Goal: Task Accomplishment & Management: Use online tool/utility

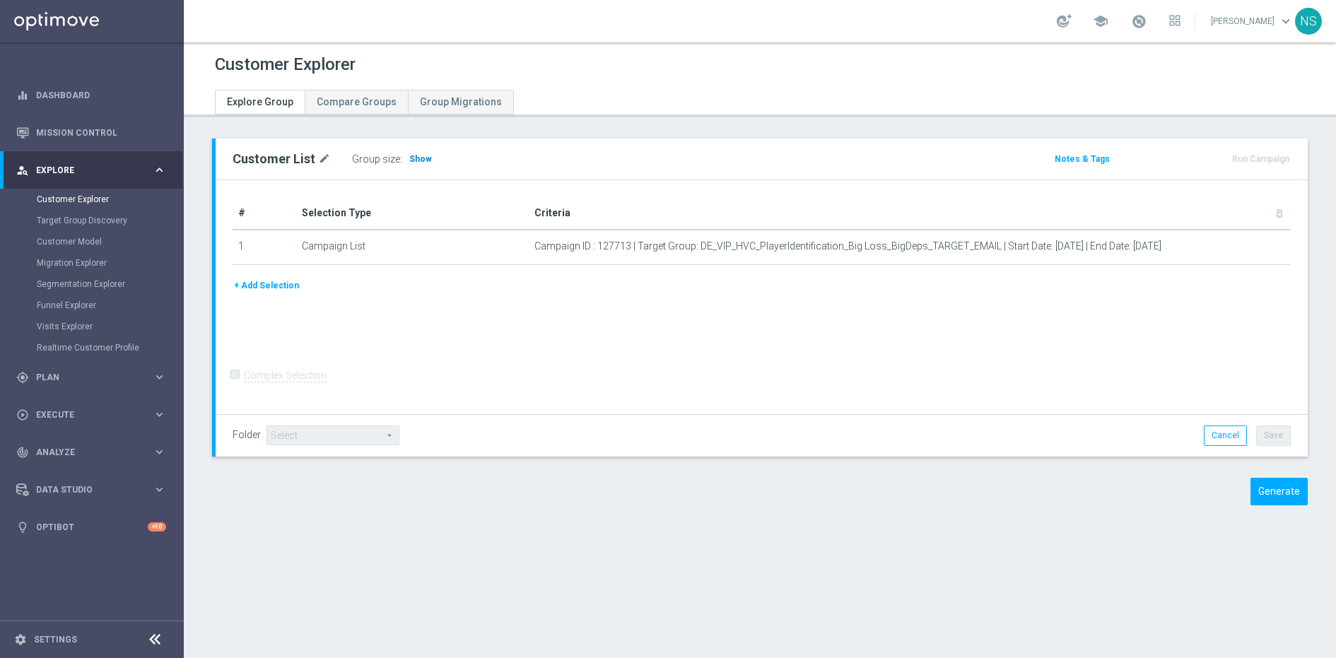
click at [421, 158] on span "Show" at bounding box center [420, 159] width 23 height 10
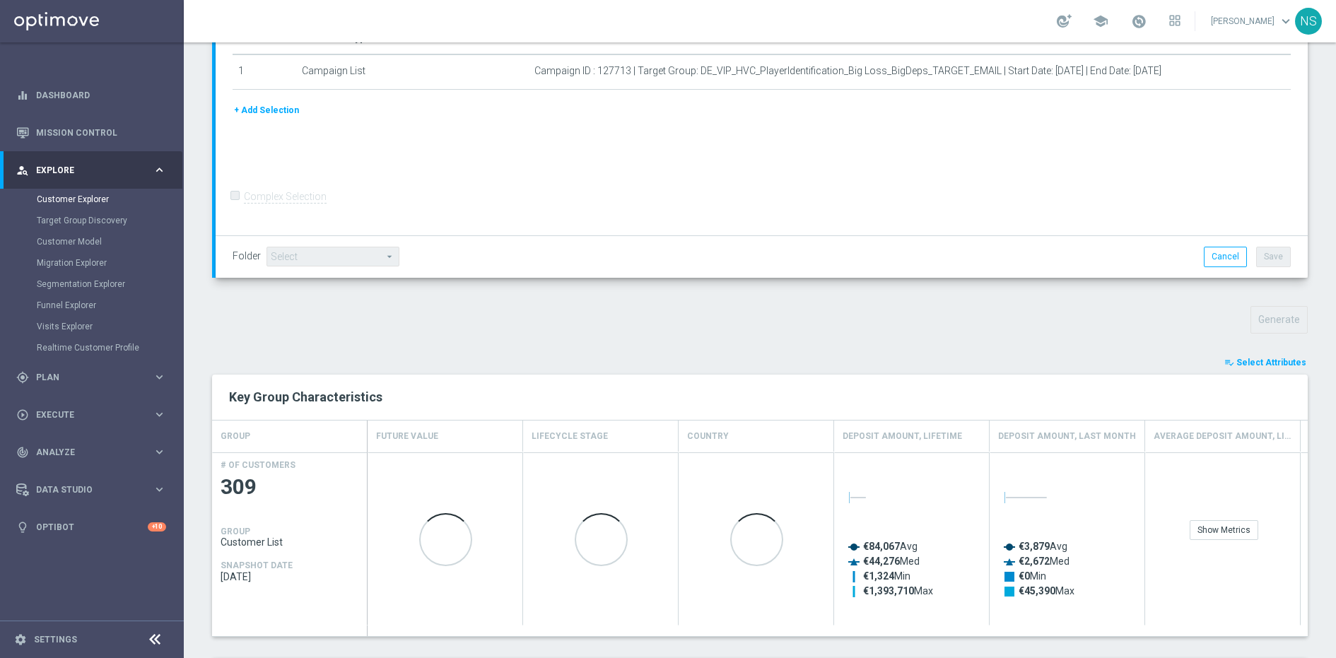
scroll to position [674, 0]
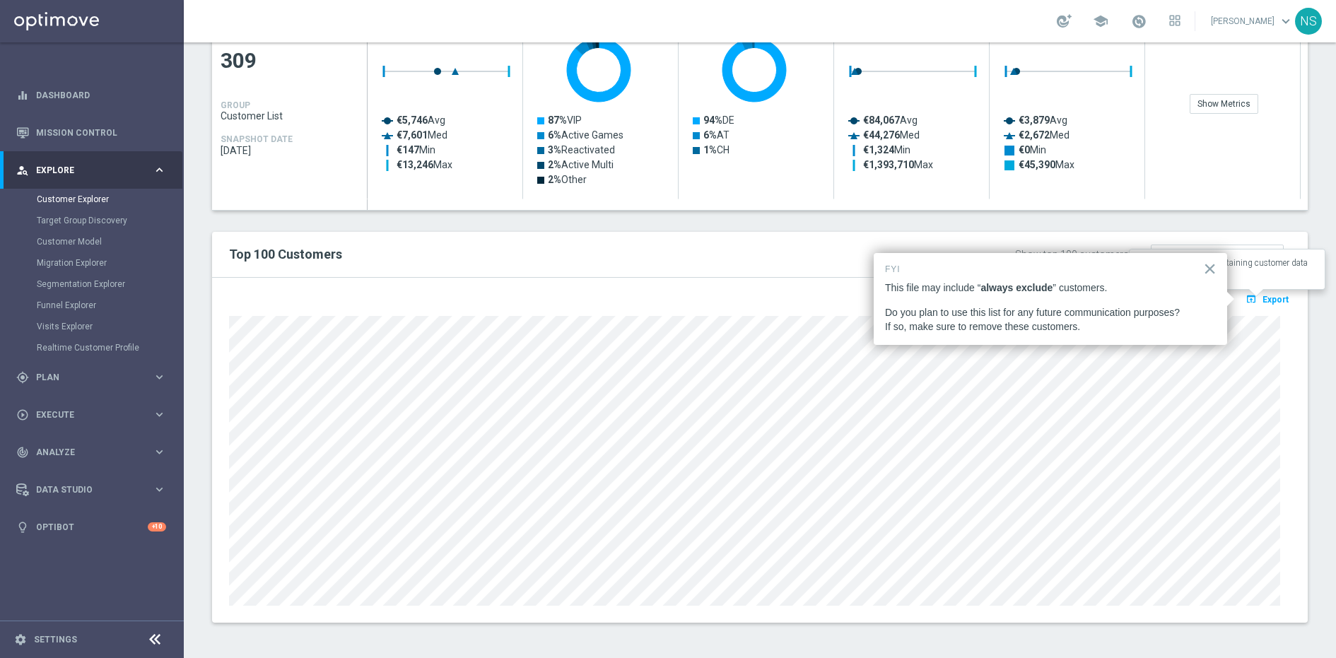
click at [1268, 298] on span "Export" at bounding box center [1276, 300] width 26 height 10
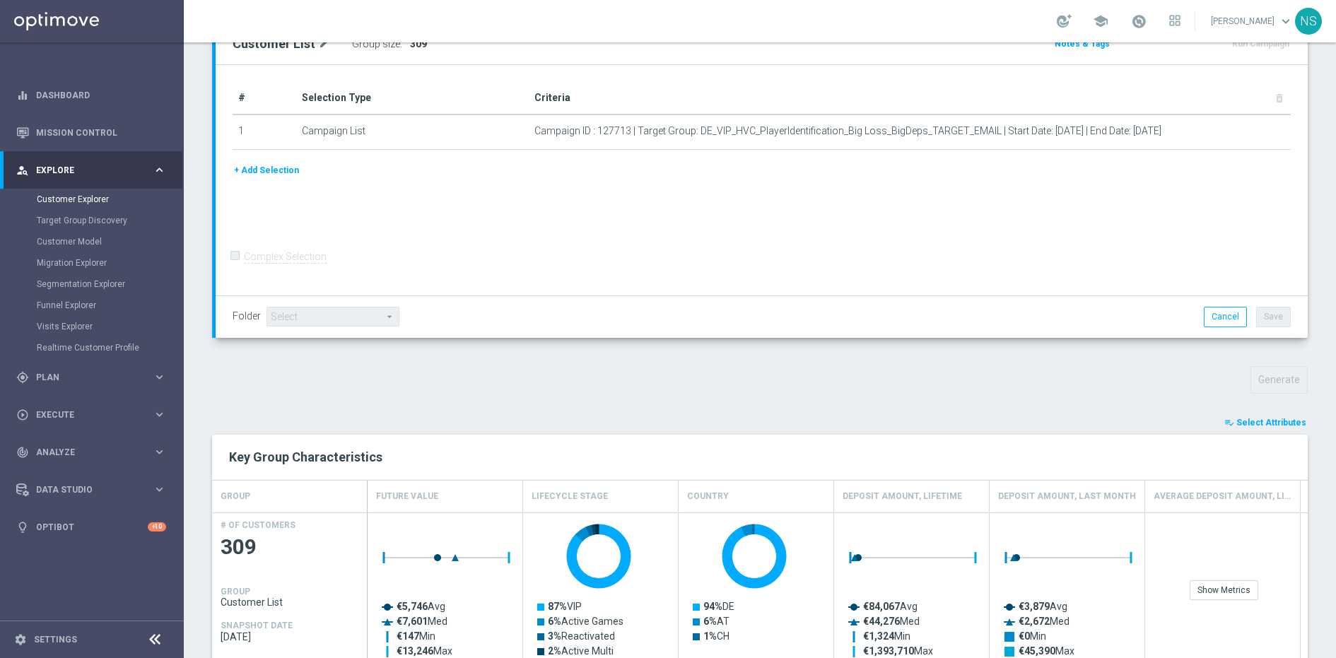
scroll to position [54, 0]
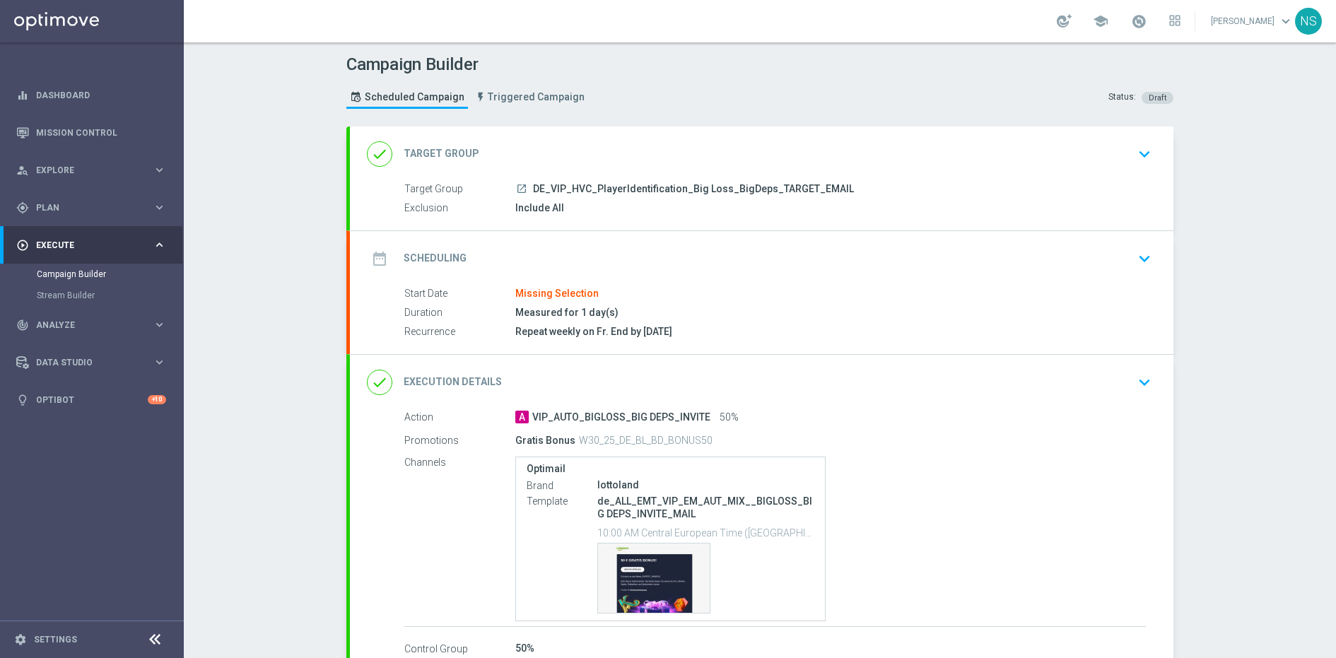
click at [705, 360] on div "done Execution Details keyboard_arrow_down" at bounding box center [762, 382] width 824 height 55
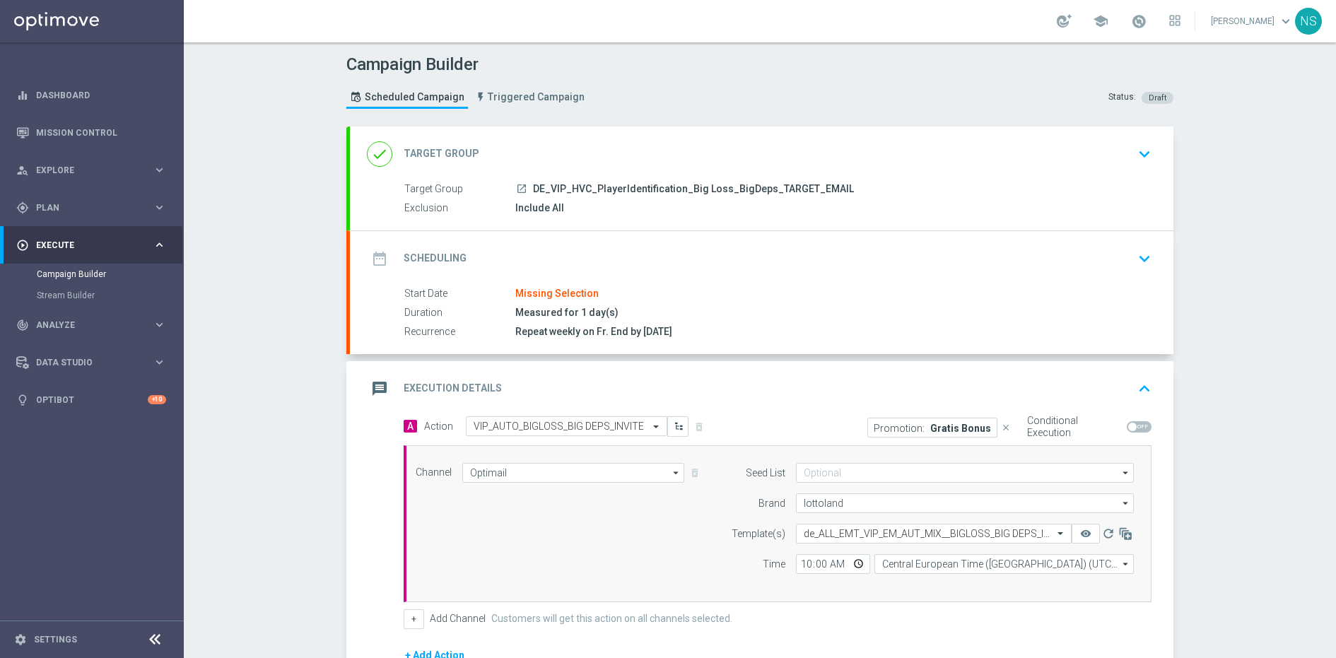
click at [935, 430] on p "Gratis Bonus" at bounding box center [960, 427] width 61 height 11
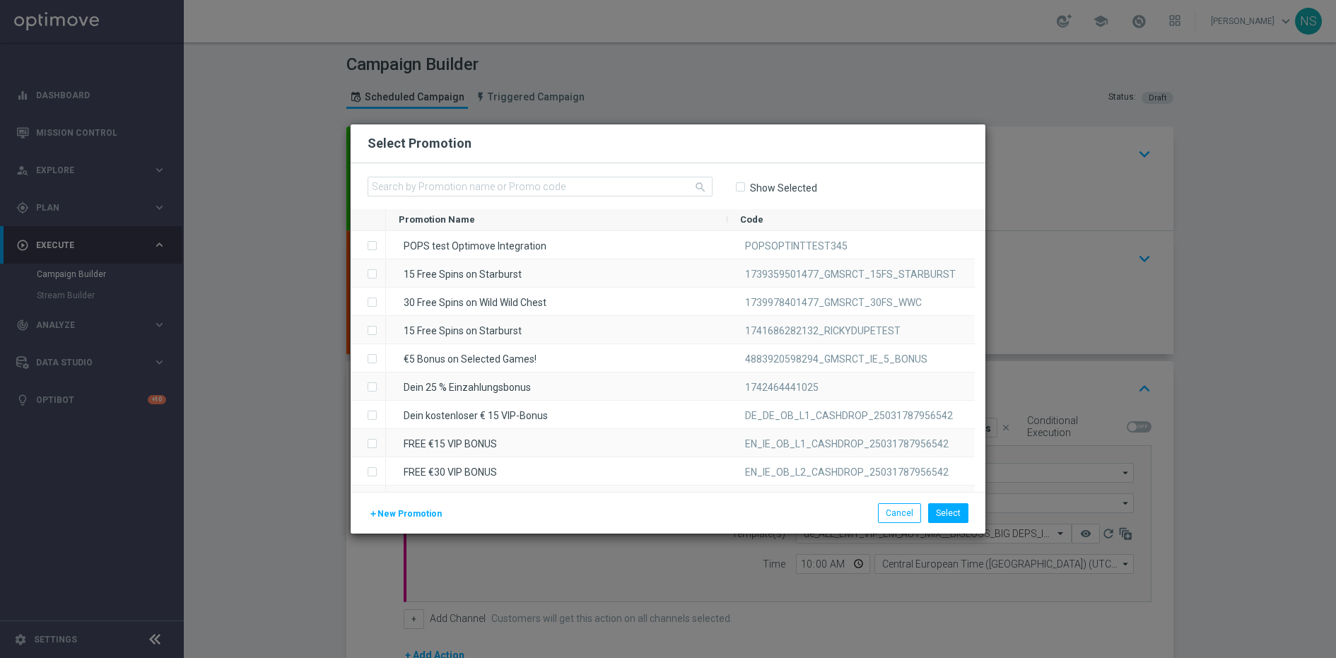
click at [747, 186] on span "Show Selected" at bounding box center [776, 188] width 82 height 13
click at [749, 186] on label "Show Selected" at bounding box center [783, 188] width 68 height 13
click at [744, 186] on input "Show Selected" at bounding box center [739, 186] width 9 height 9
checkbox input "true"
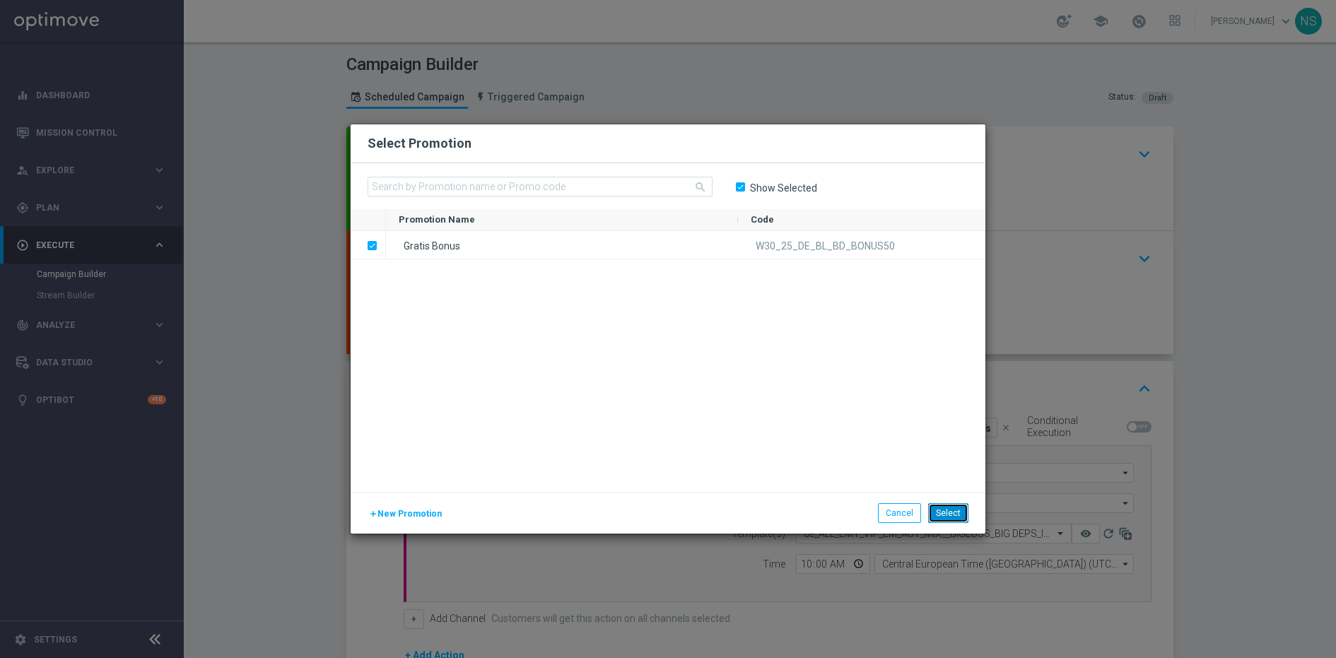
click at [959, 508] on button "Select" at bounding box center [948, 513] width 40 height 20
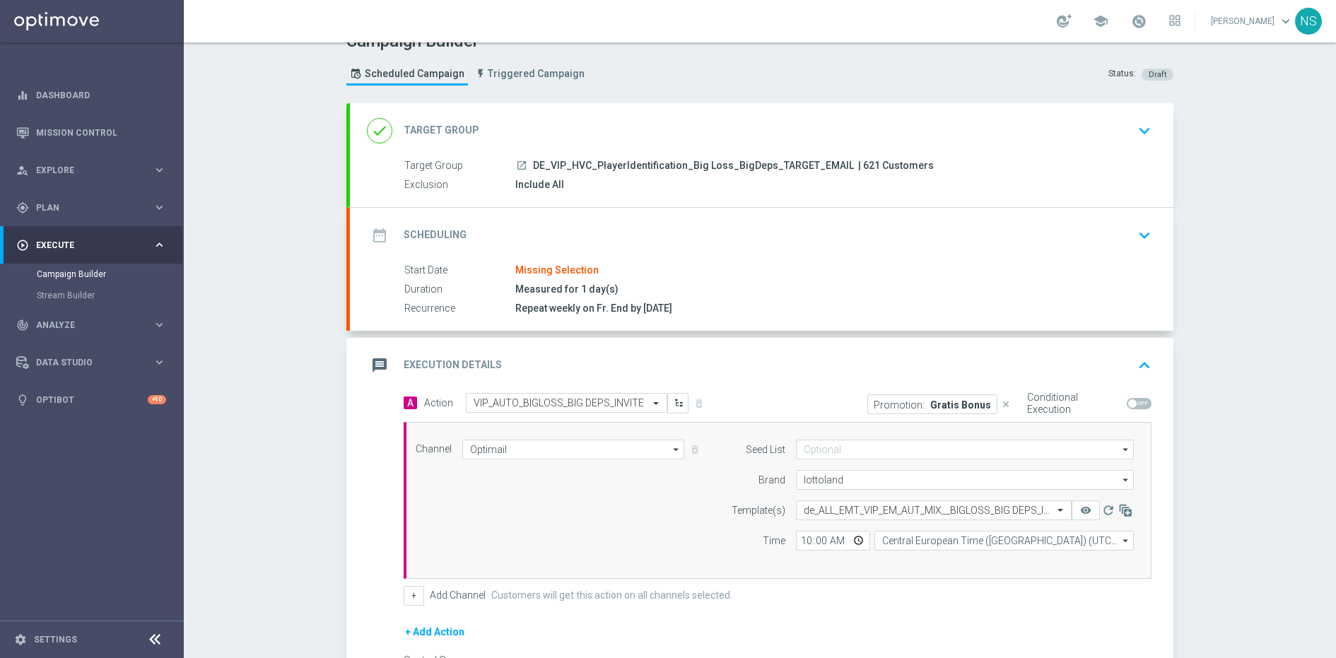
scroll to position [25, 0]
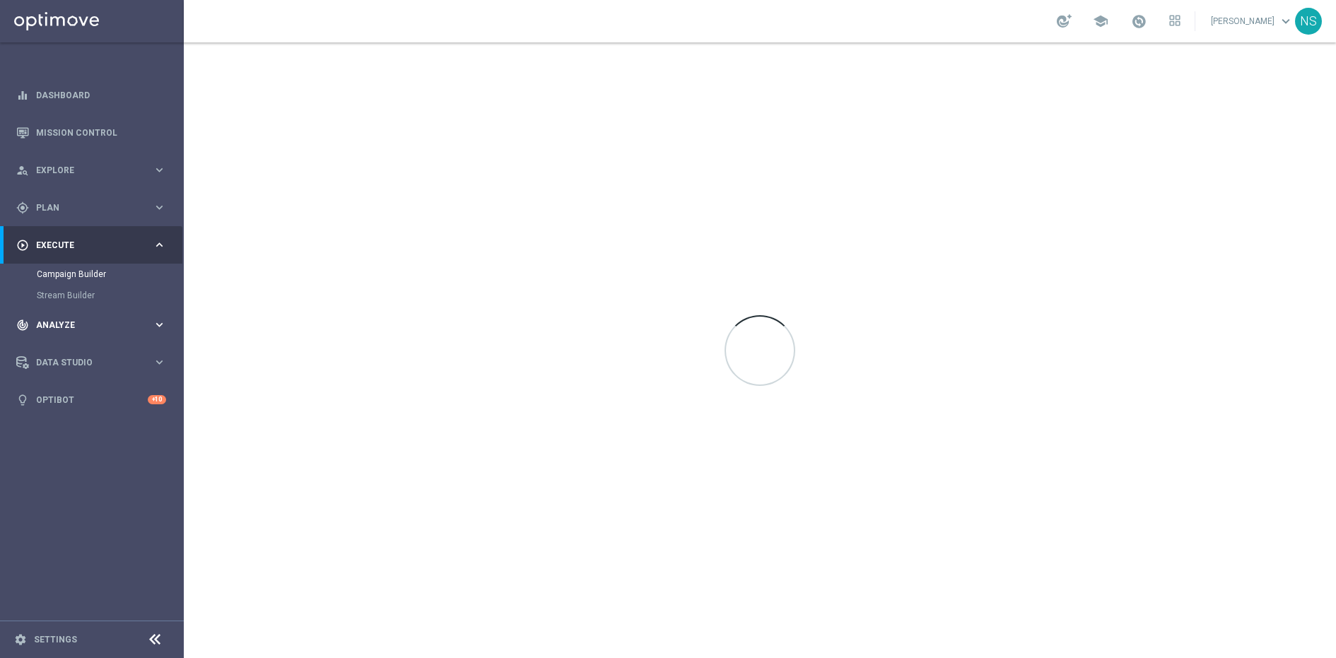
click at [62, 327] on span "Analyze" at bounding box center [94, 325] width 117 height 8
click at [69, 316] on link "Customer 360" at bounding box center [92, 311] width 110 height 11
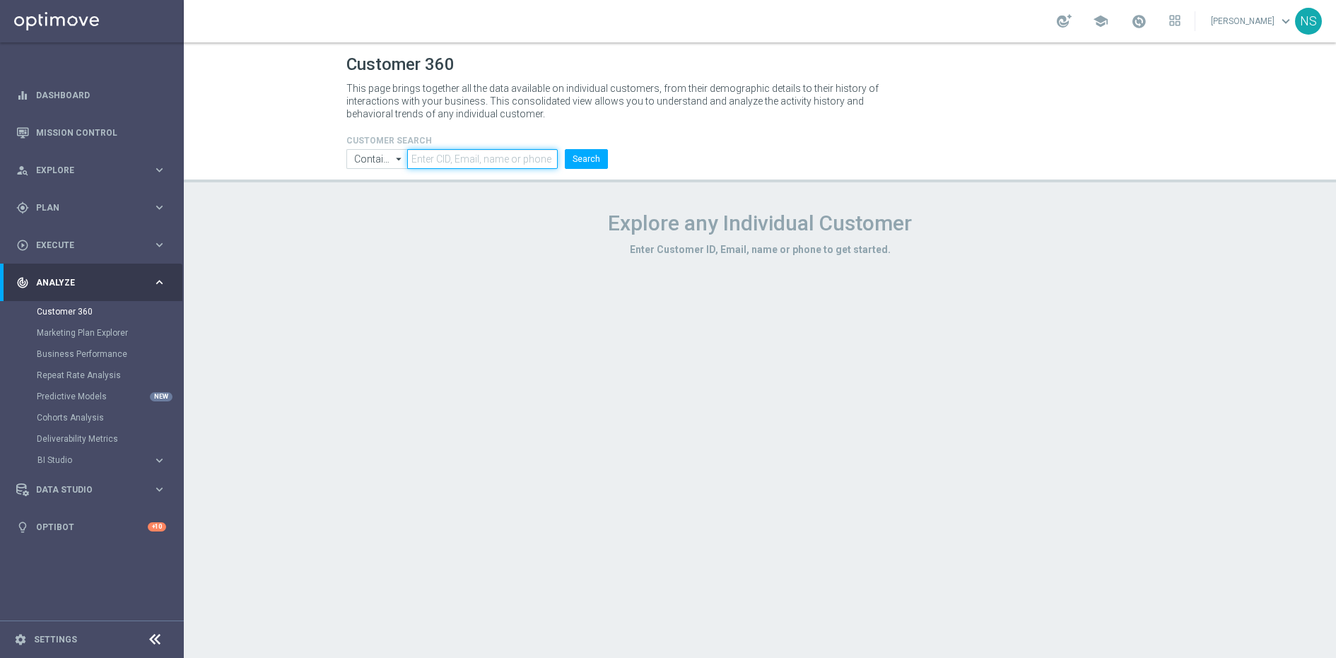
click at [443, 155] on input "text" at bounding box center [482, 159] width 151 height 20
paste input "11279553"
type input "11279553"
click at [565, 149] on button "Search" at bounding box center [586, 159] width 43 height 20
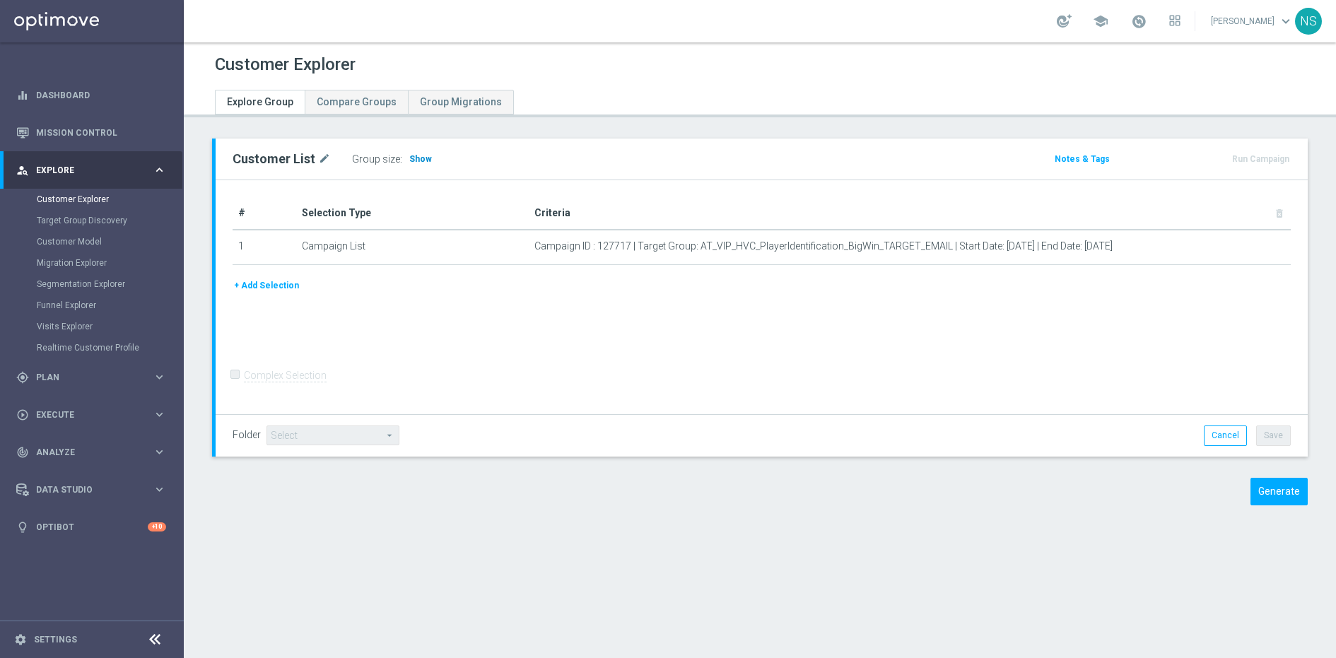
click at [418, 160] on span "Show" at bounding box center [420, 159] width 23 height 10
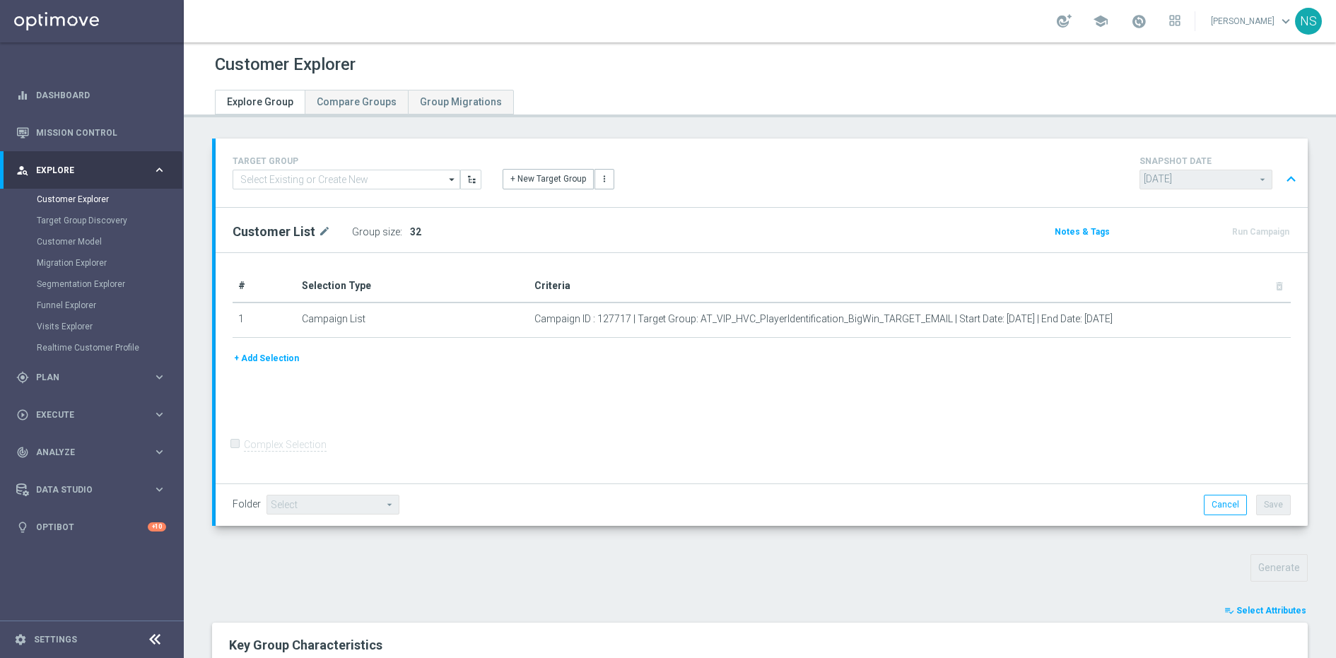
scroll to position [363, 0]
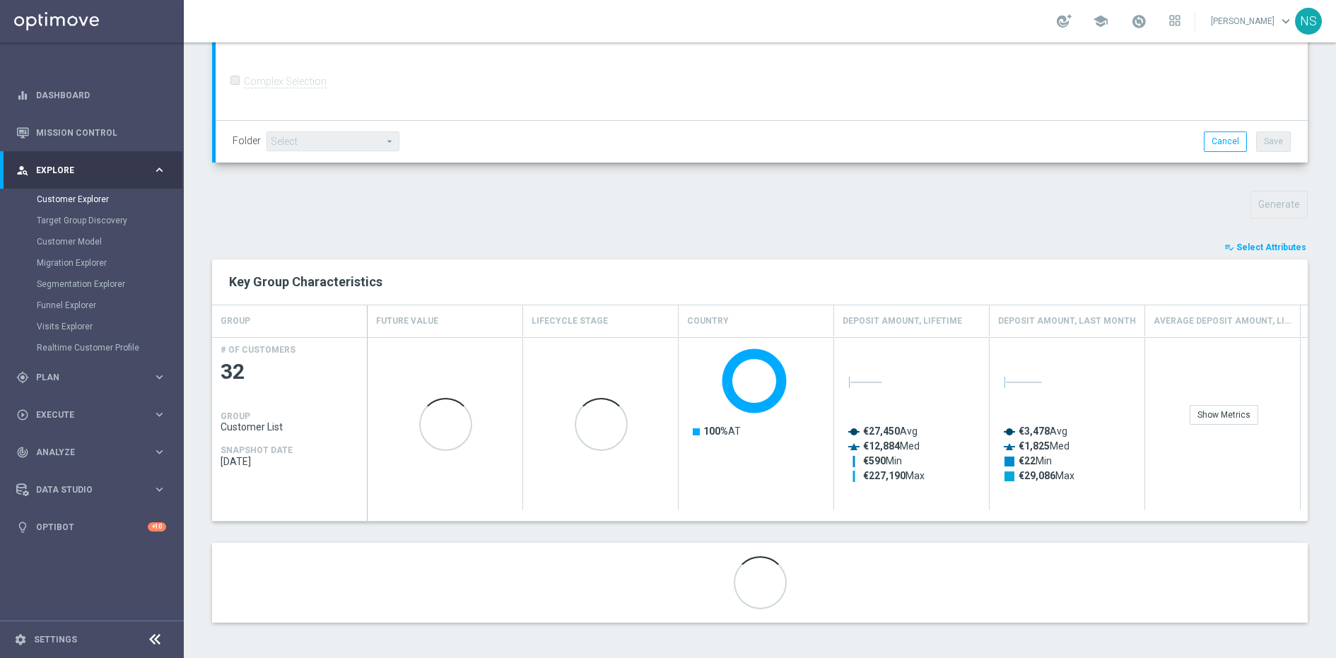
click at [1241, 245] on span "Select Attributes" at bounding box center [1271, 247] width 70 height 10
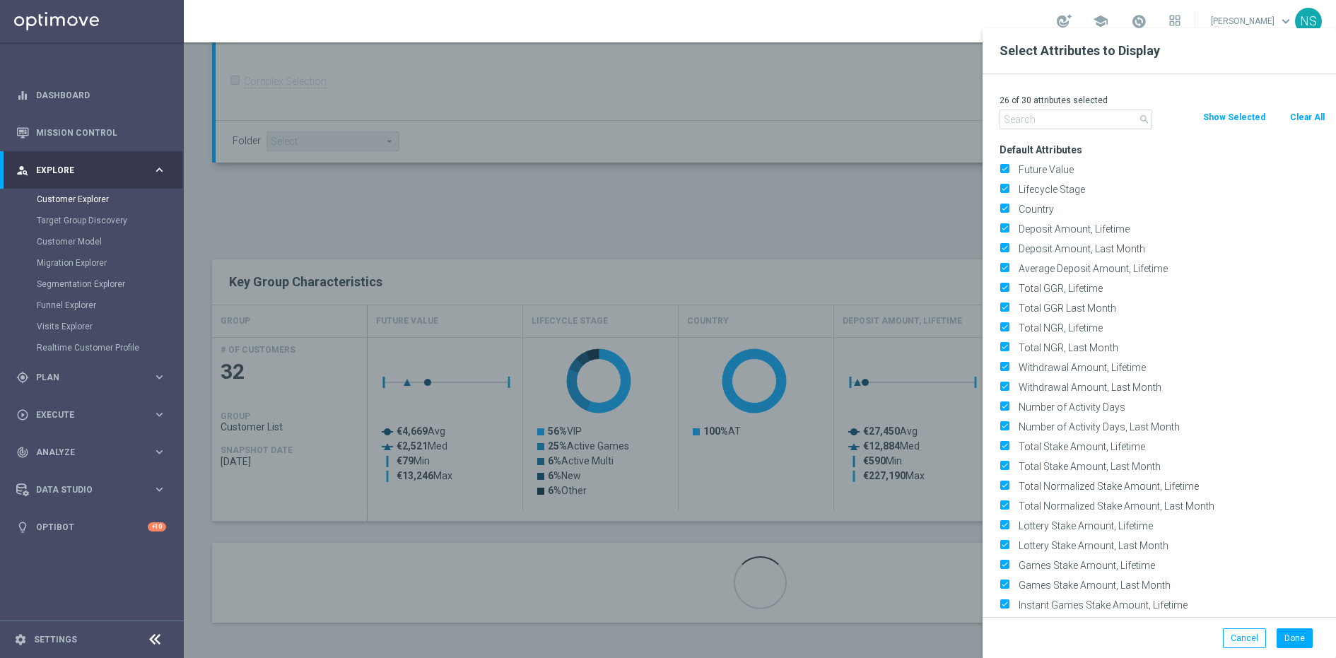
click at [1311, 110] on button "Clear All" at bounding box center [1307, 118] width 37 height 16
checkbox input "false"
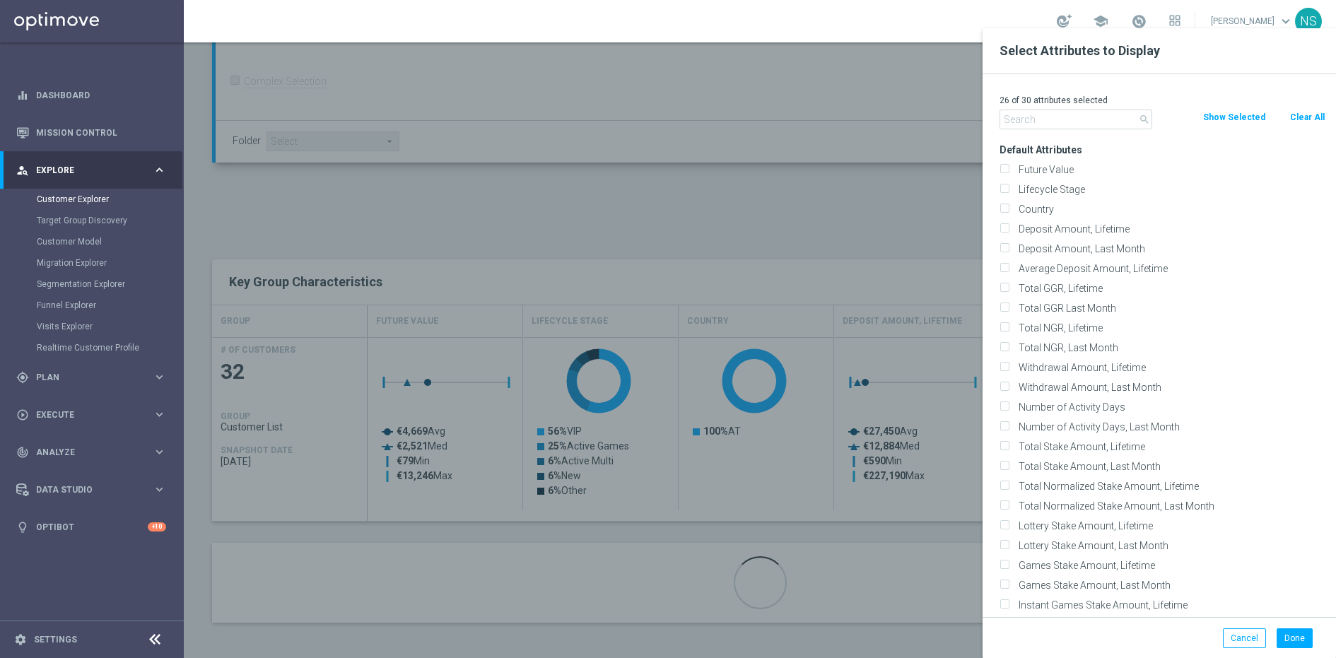
checkbox input "false"
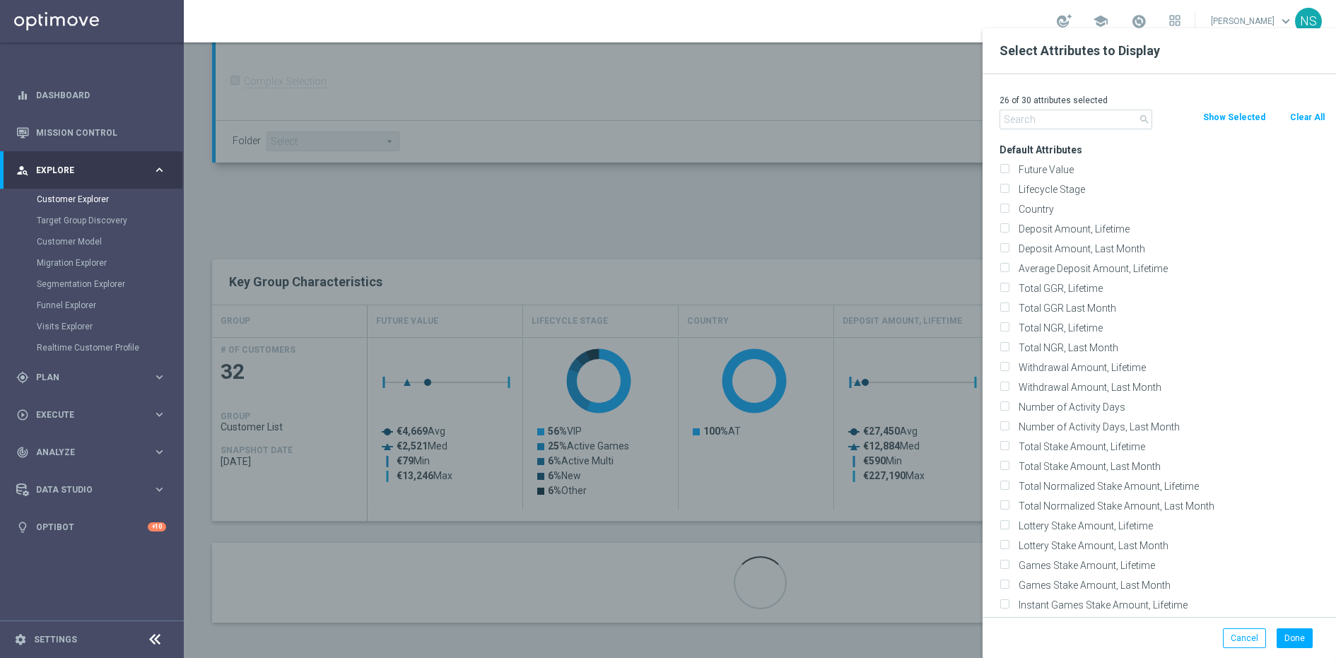
checkbox input "false"
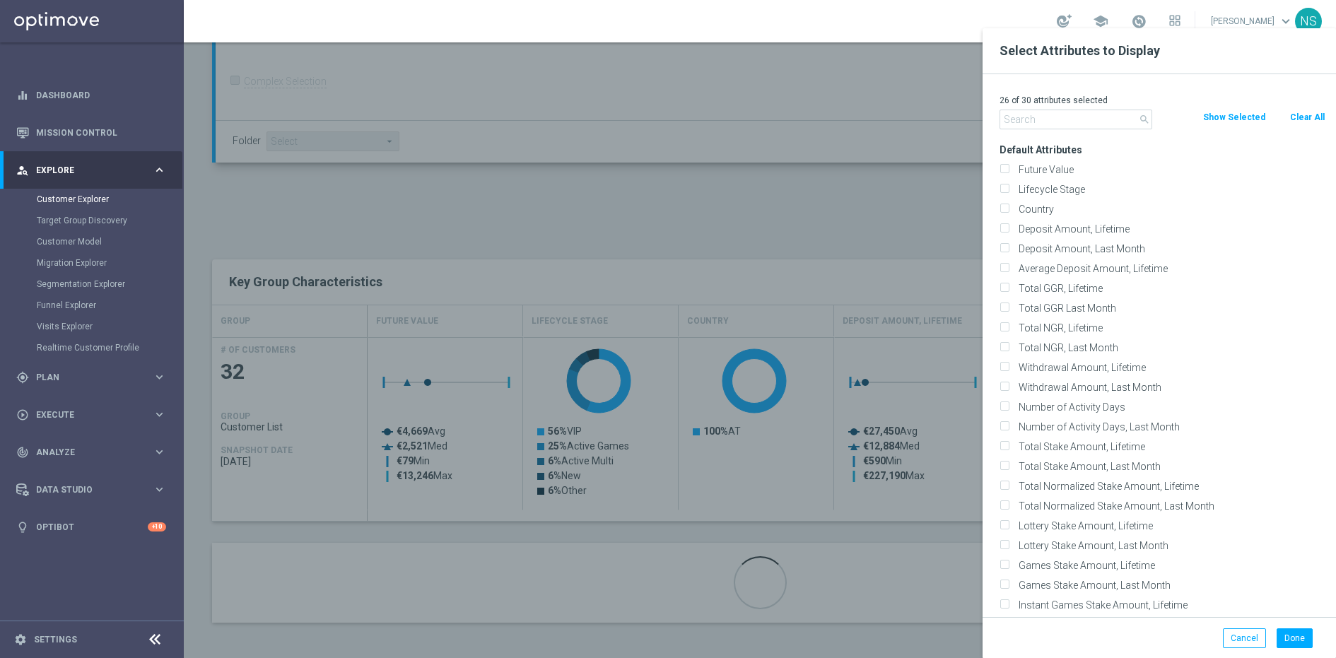
checkbox input "false"
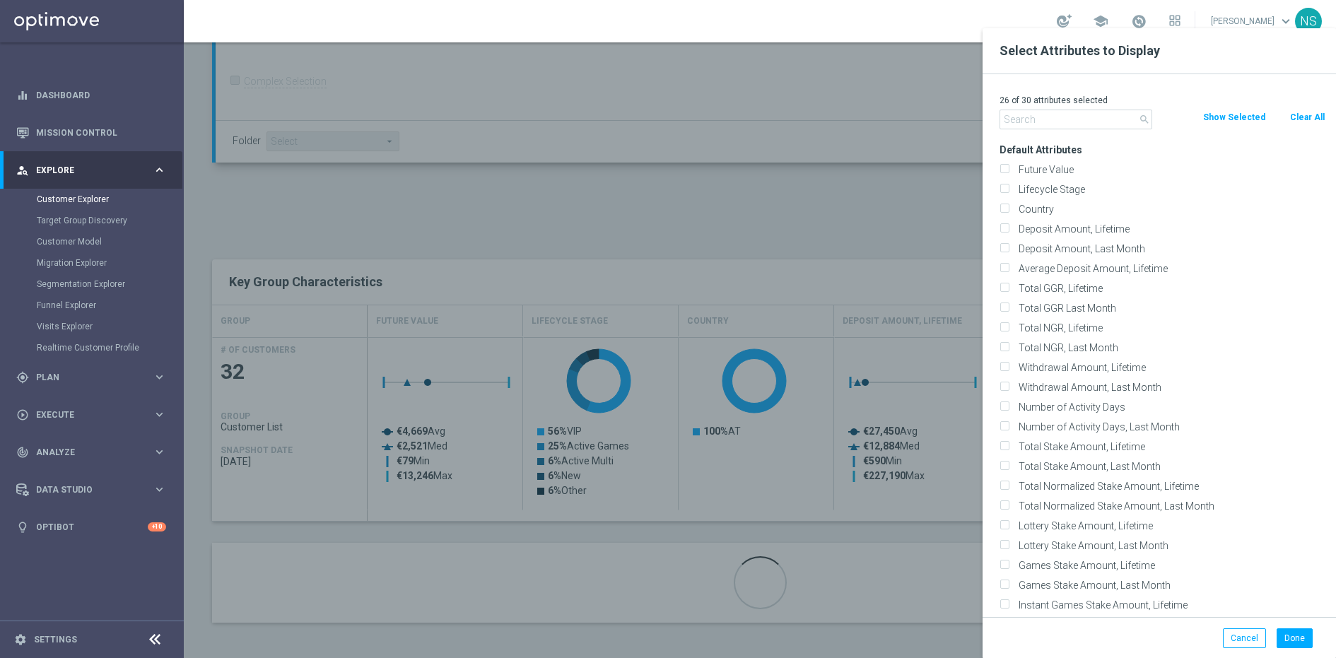
checkbox input "false"
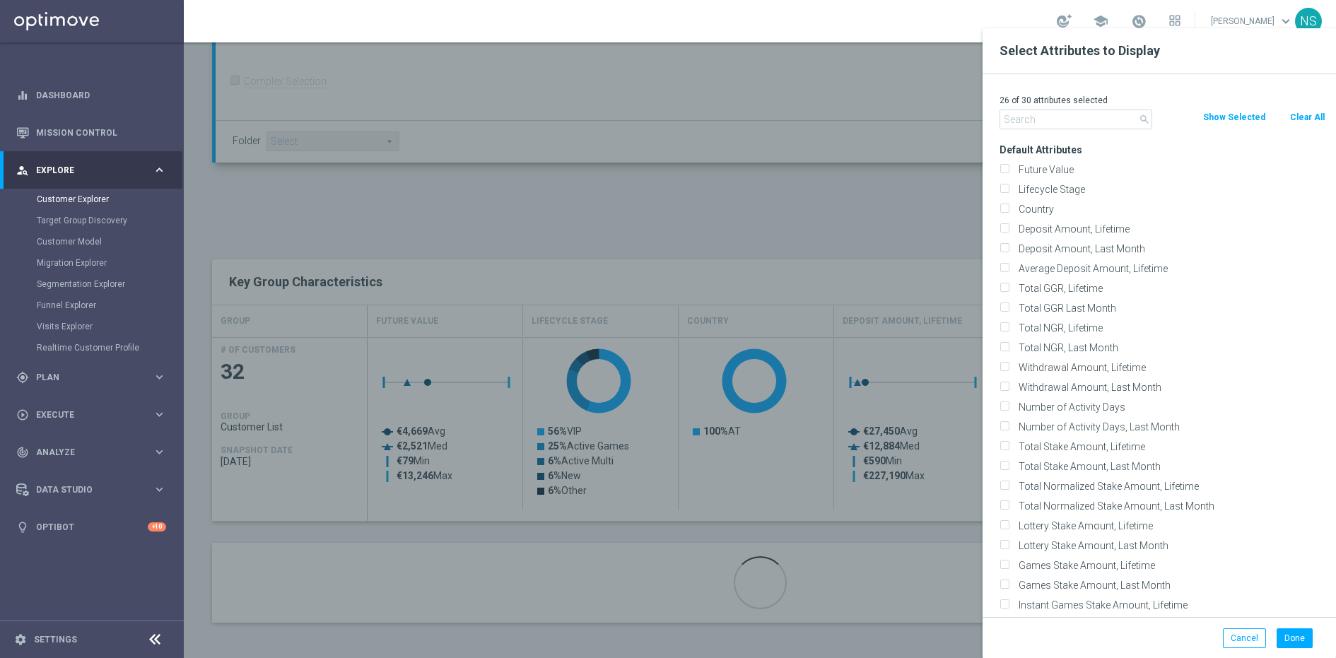
checkbox input "false"
click at [1004, 169] on input "Future Value" at bounding box center [1004, 171] width 9 height 9
checkbox input "true"
click at [1292, 641] on button "Done" at bounding box center [1295, 638] width 36 height 20
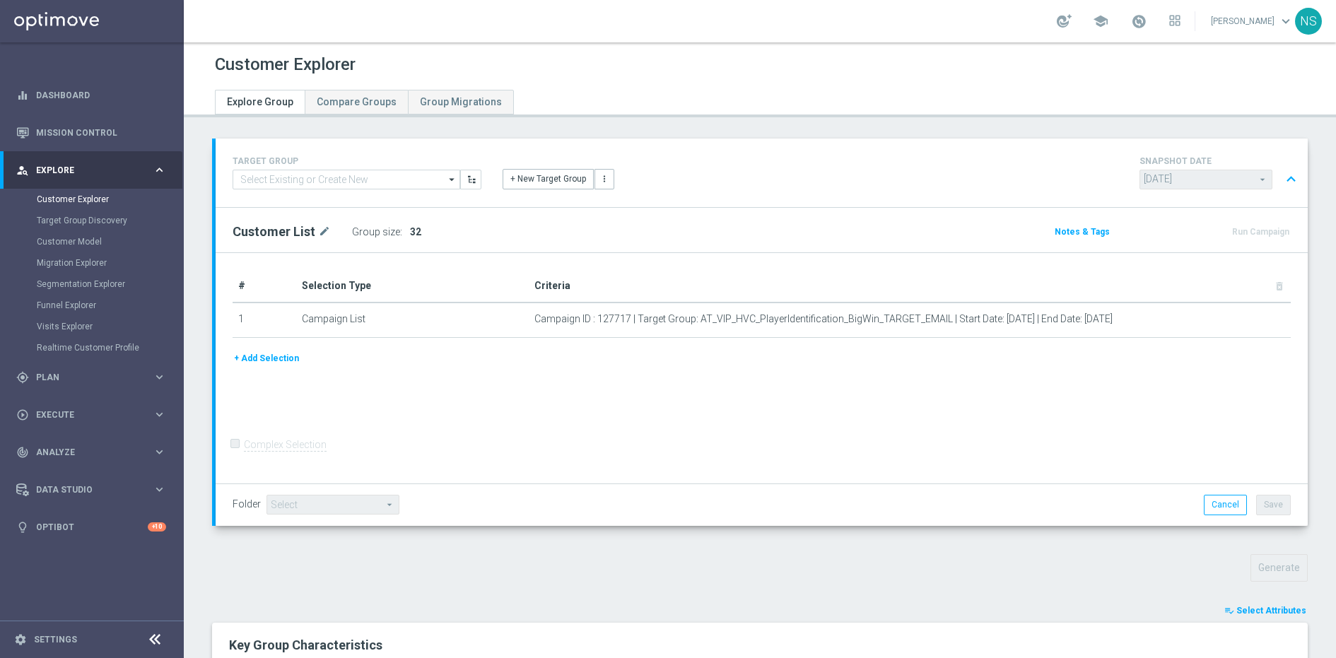
scroll to position [353, 0]
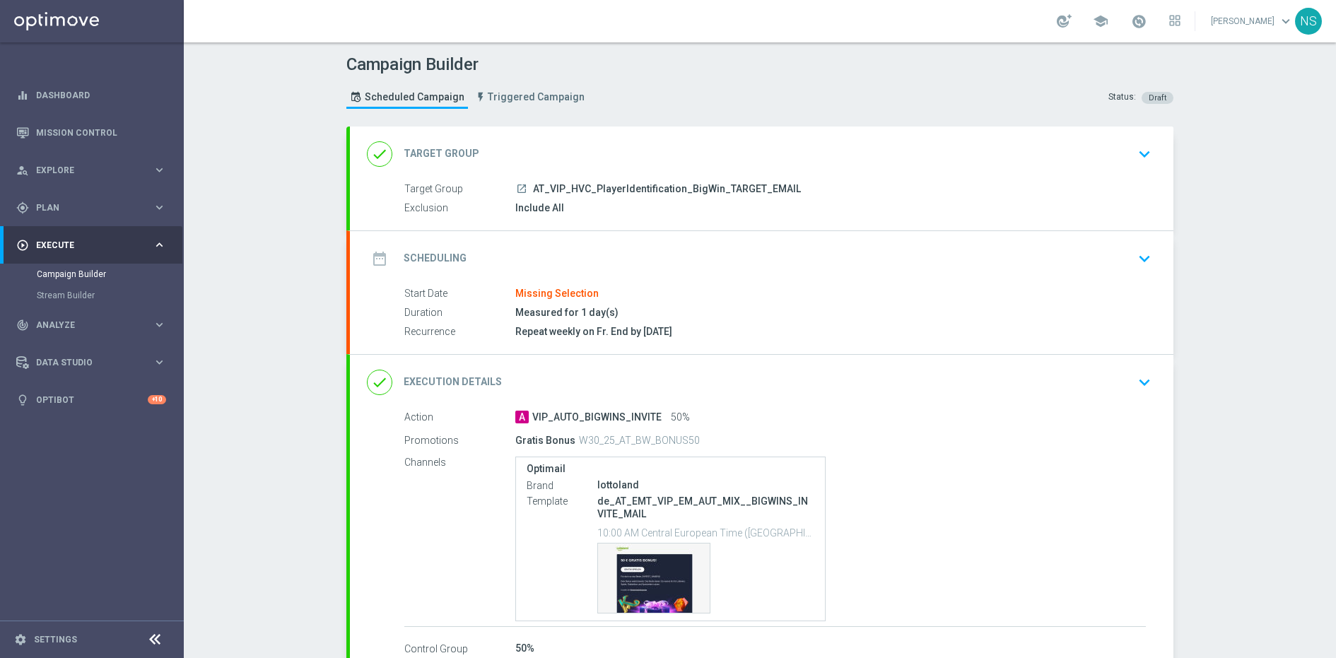
click at [627, 373] on div "done Execution Details keyboard_arrow_down" at bounding box center [762, 382] width 790 height 27
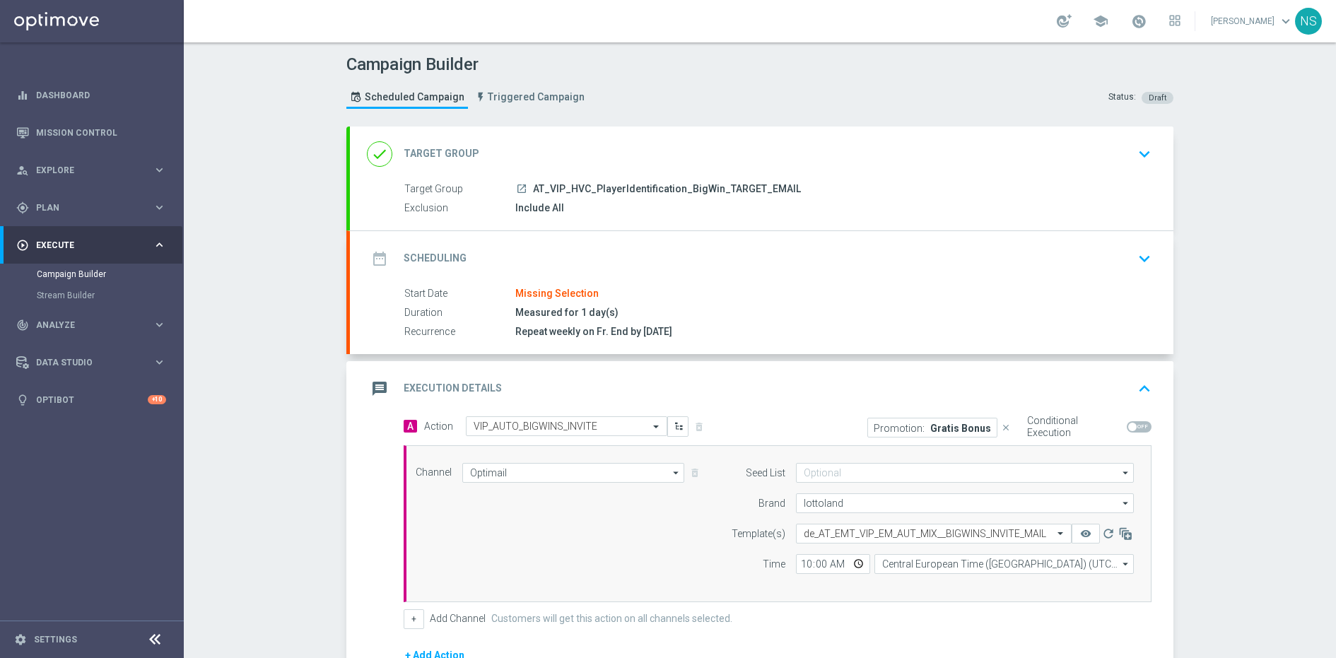
click at [940, 422] on p "Gratis Bonus" at bounding box center [960, 427] width 61 height 11
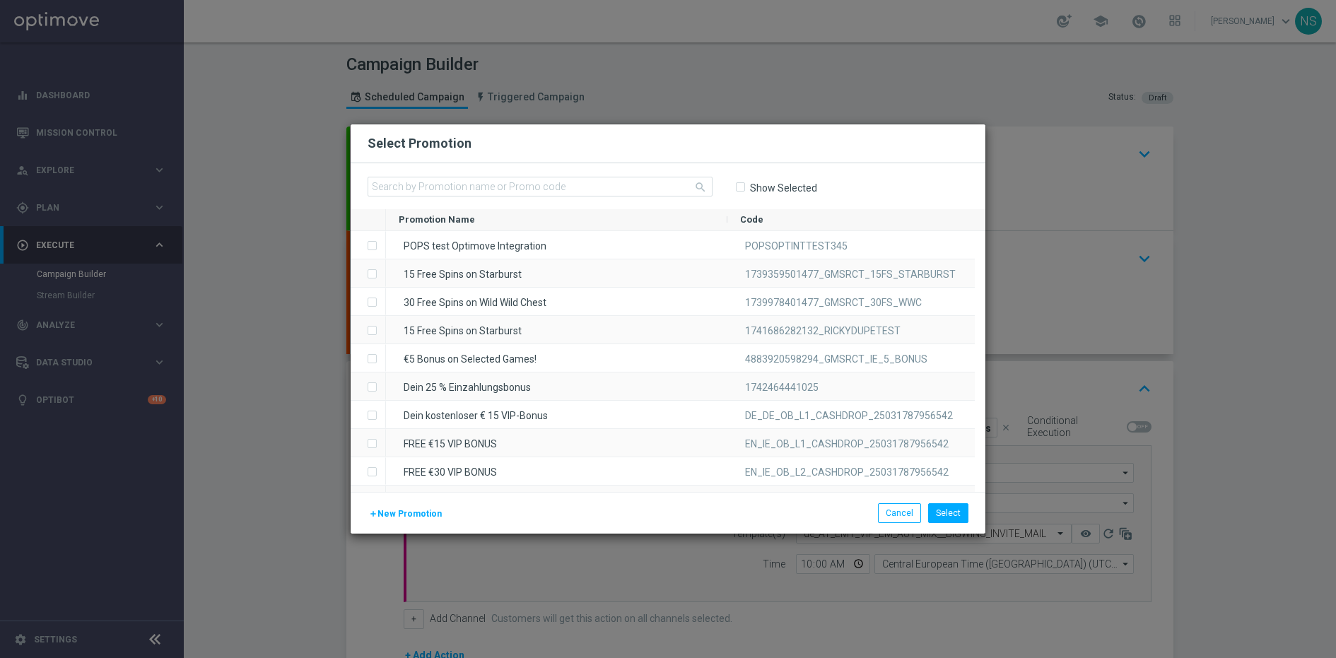
click at [751, 187] on label "Show Selected" at bounding box center [783, 188] width 68 height 13
click at [744, 187] on input "Show Selected" at bounding box center [739, 186] width 9 height 9
checkbox input "true"
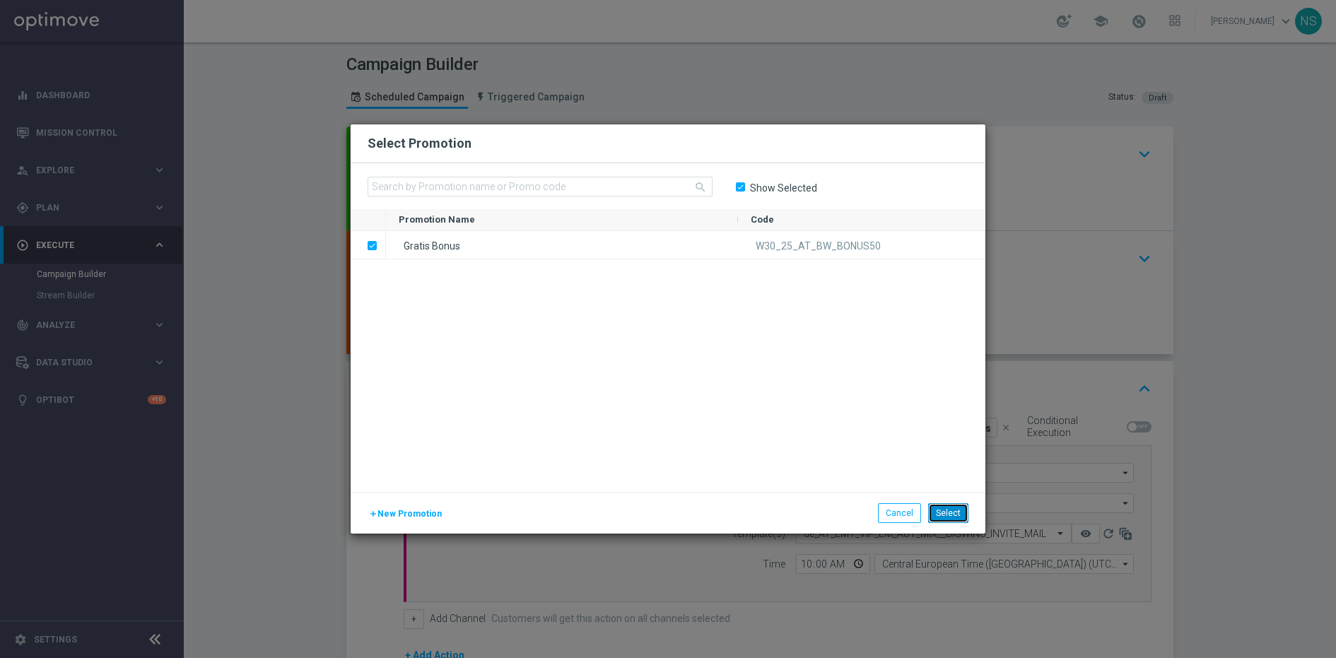
click at [952, 507] on button "Select" at bounding box center [948, 513] width 40 height 20
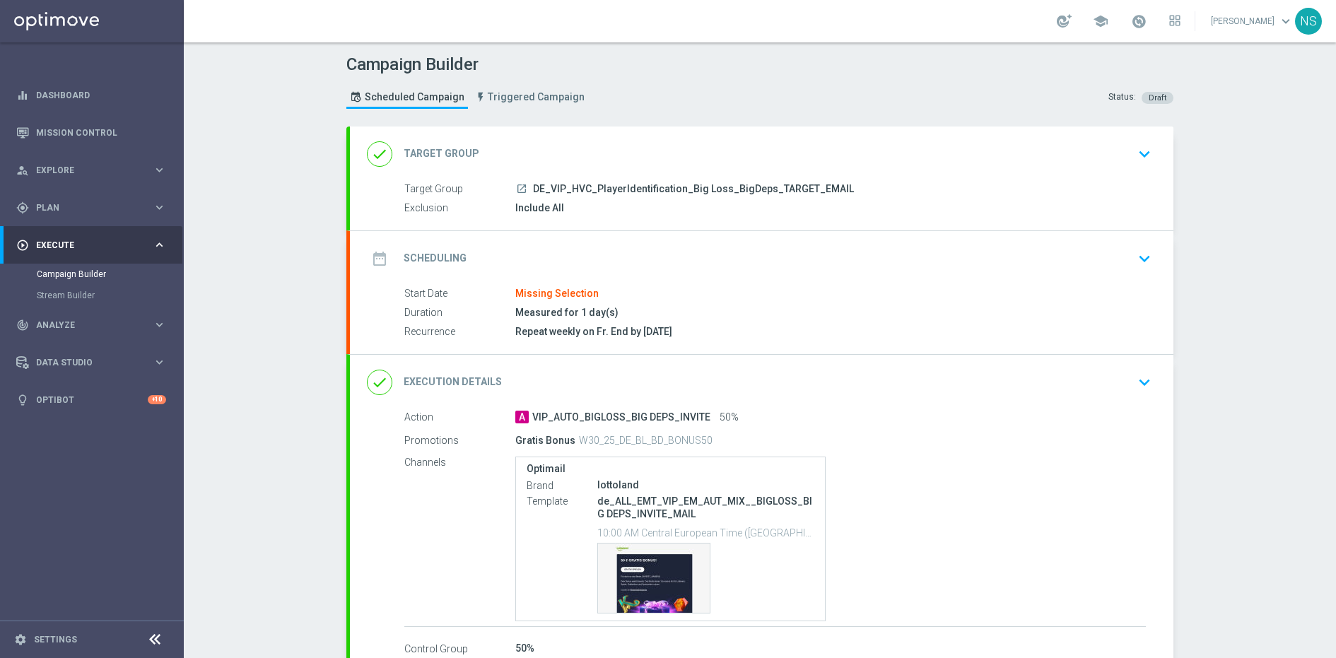
scroll to position [6, 0]
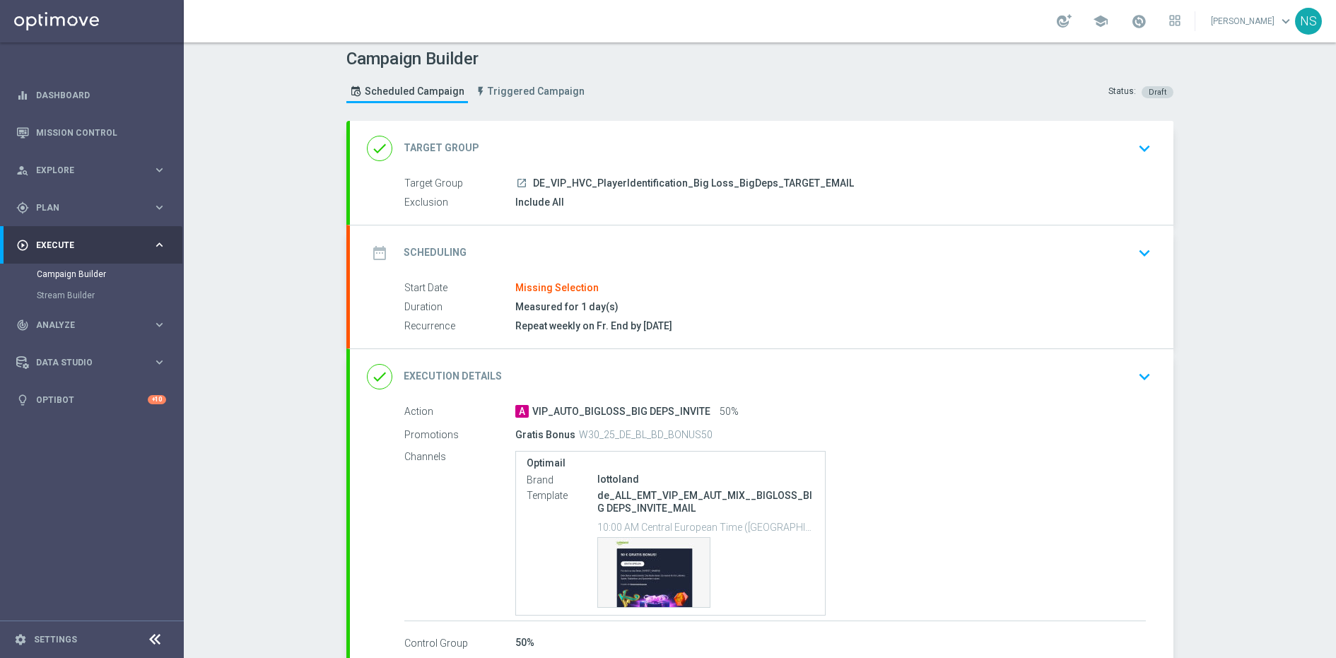
click at [839, 357] on div "done Execution Details keyboard_arrow_down" at bounding box center [762, 376] width 824 height 55
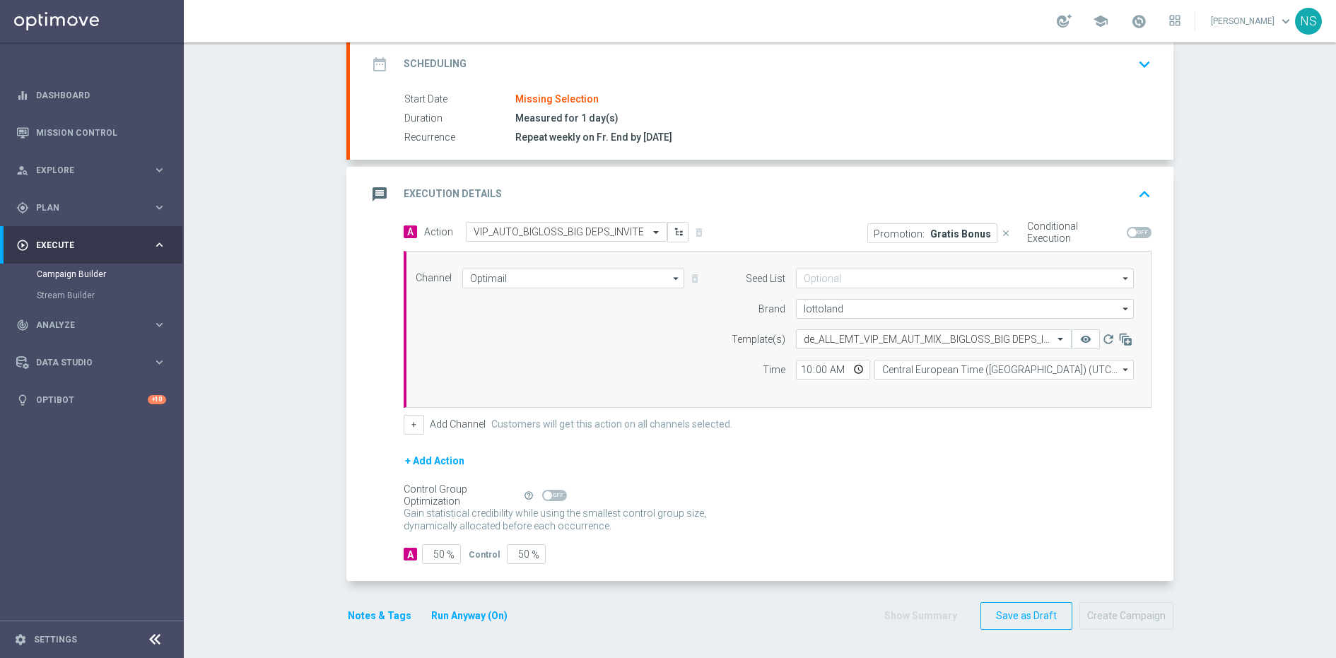
scroll to position [136, 0]
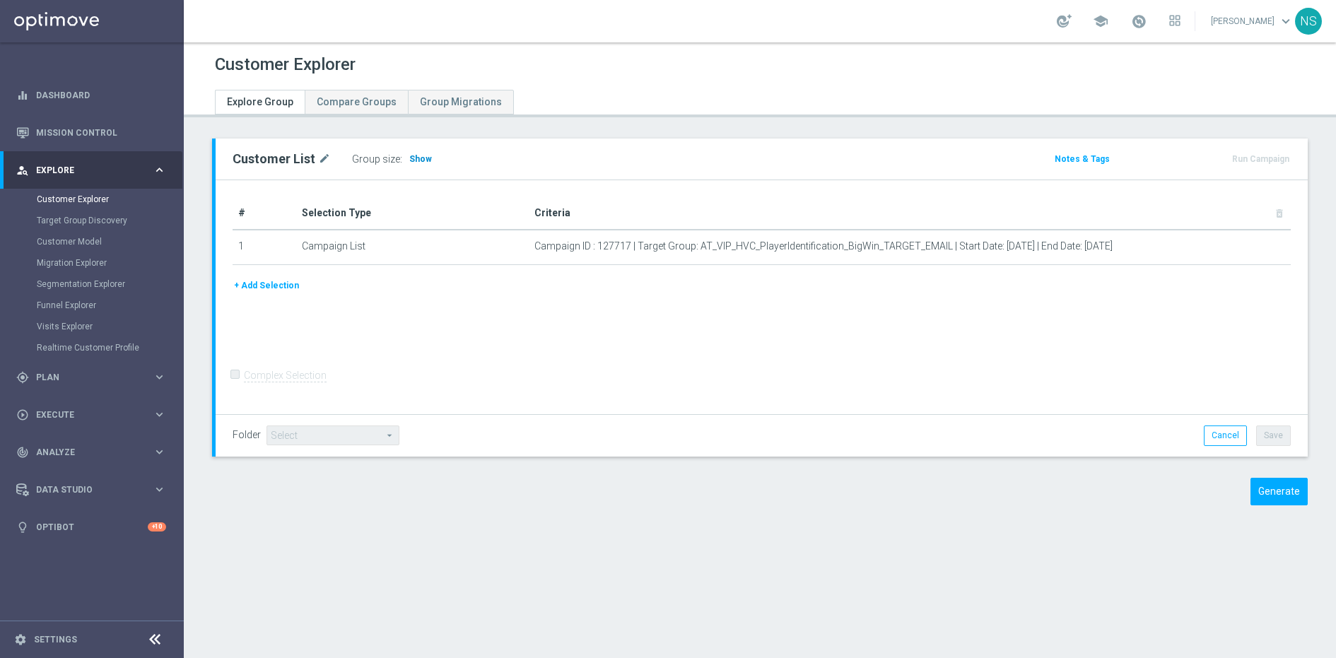
click at [416, 156] on span "Show" at bounding box center [420, 159] width 23 height 10
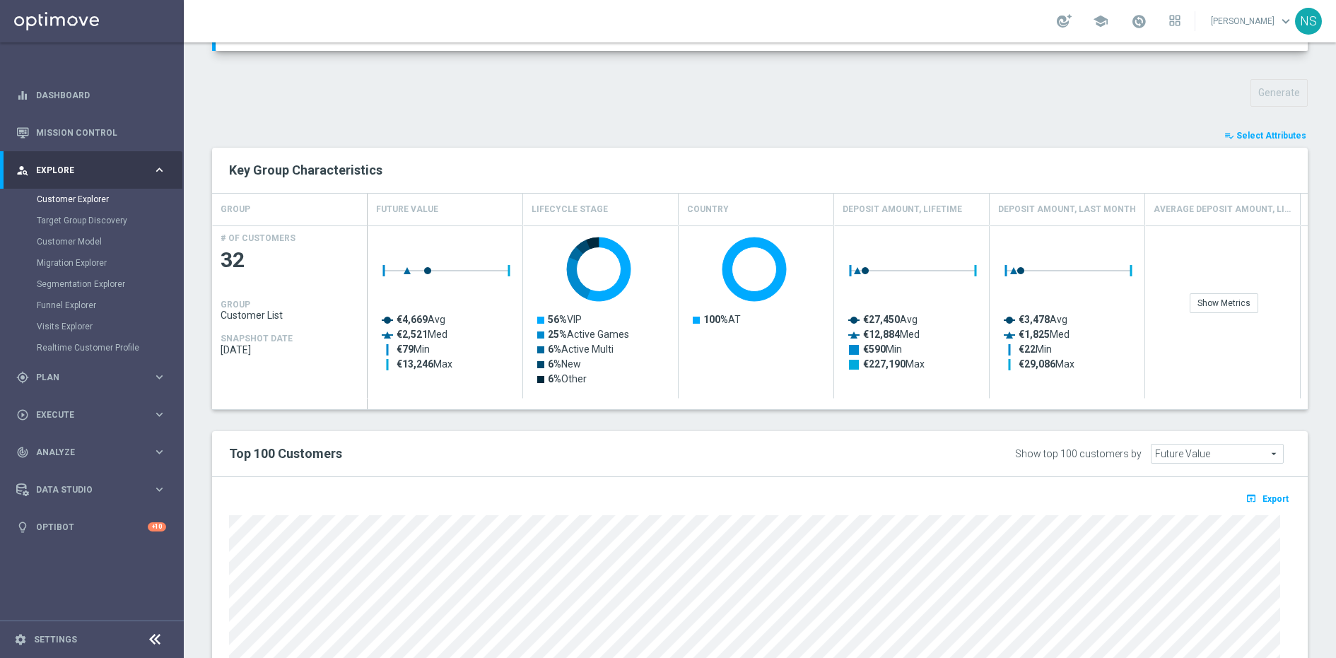
scroll to position [674, 0]
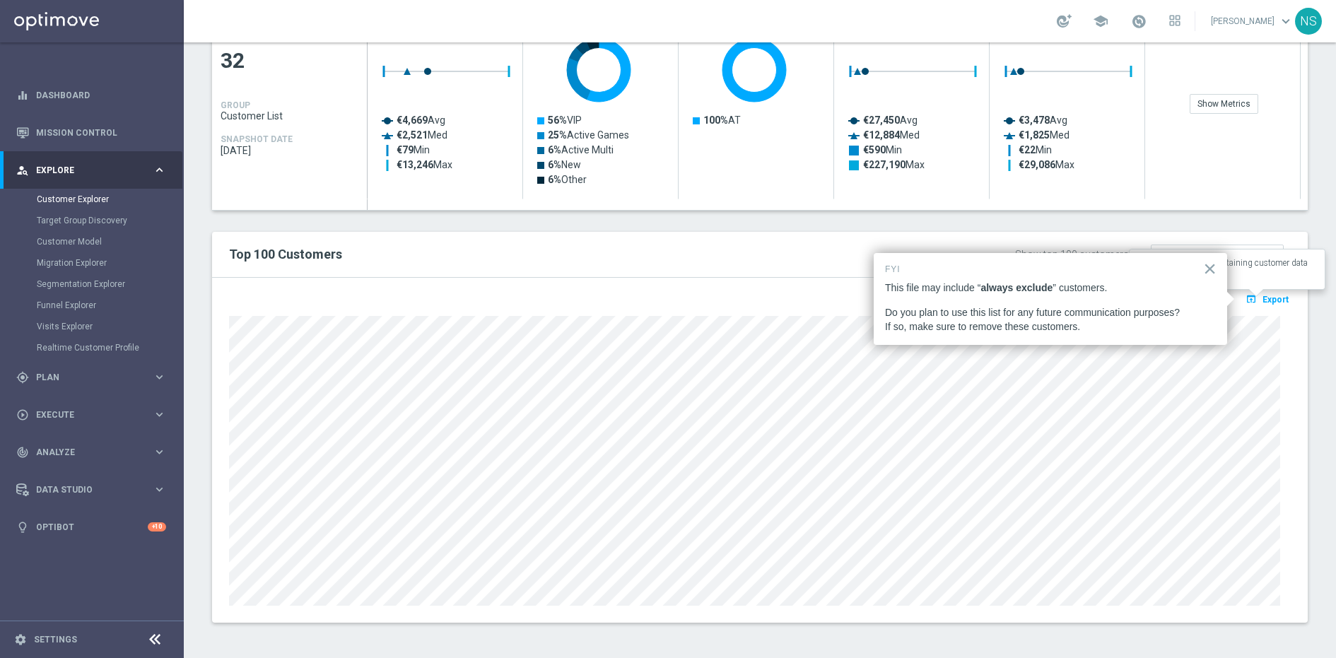
click at [1267, 302] on span "Export" at bounding box center [1276, 300] width 26 height 10
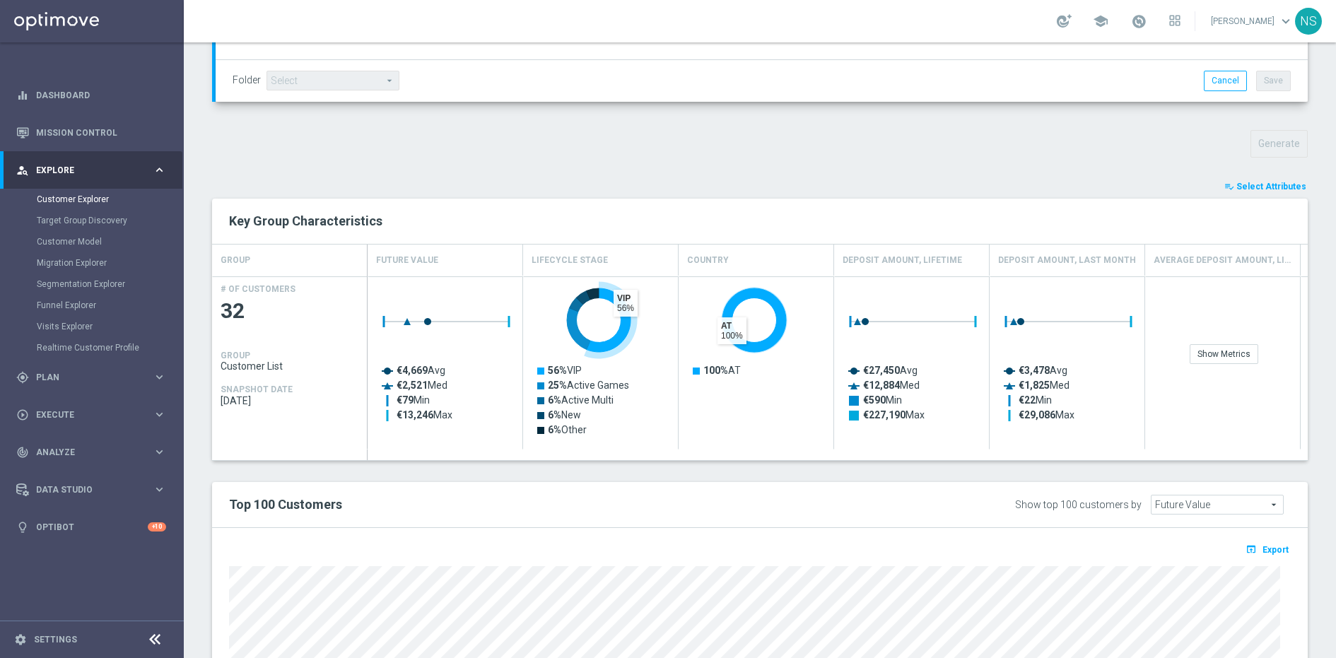
scroll to position [0, 0]
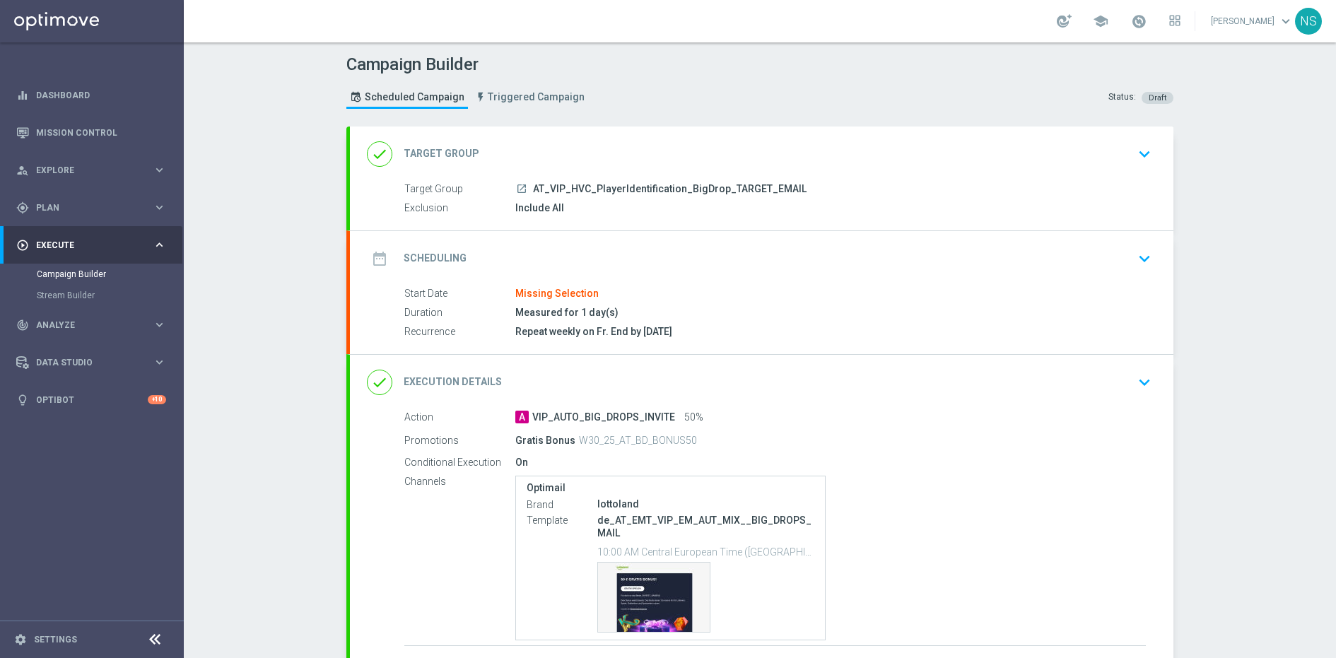
click at [597, 380] on div "done Execution Details keyboard_arrow_down" at bounding box center [762, 382] width 790 height 27
